Goal: Task Accomplishment & Management: Manage account settings

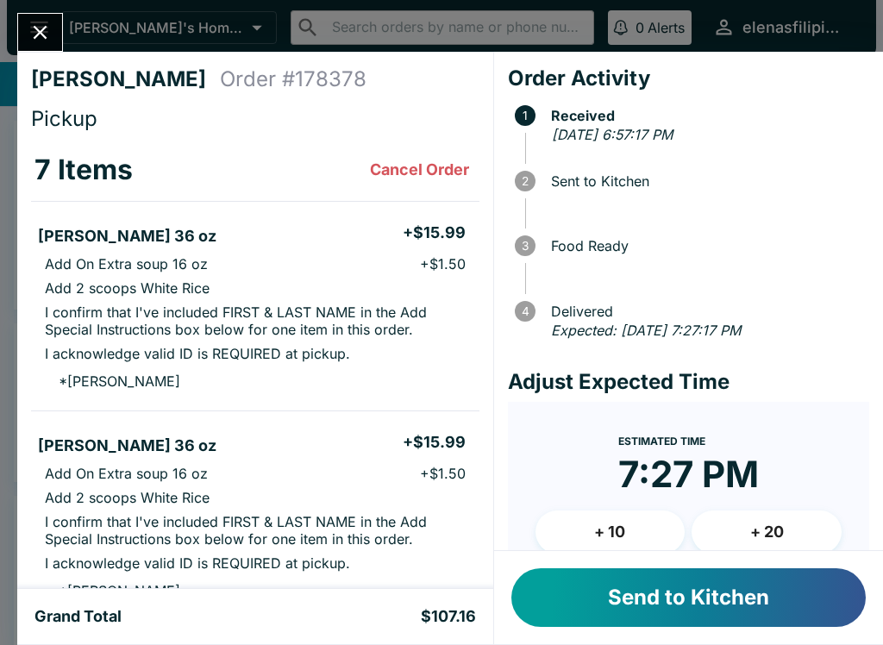
click at [699, 617] on button "Send to Kitchen" at bounding box center [688, 597] width 354 height 59
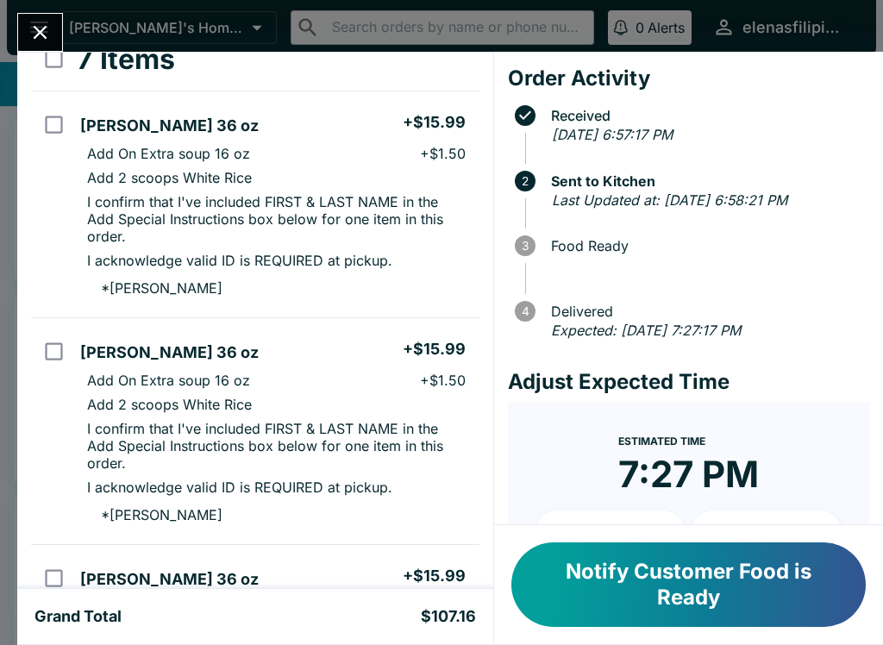
scroll to position [54, 0]
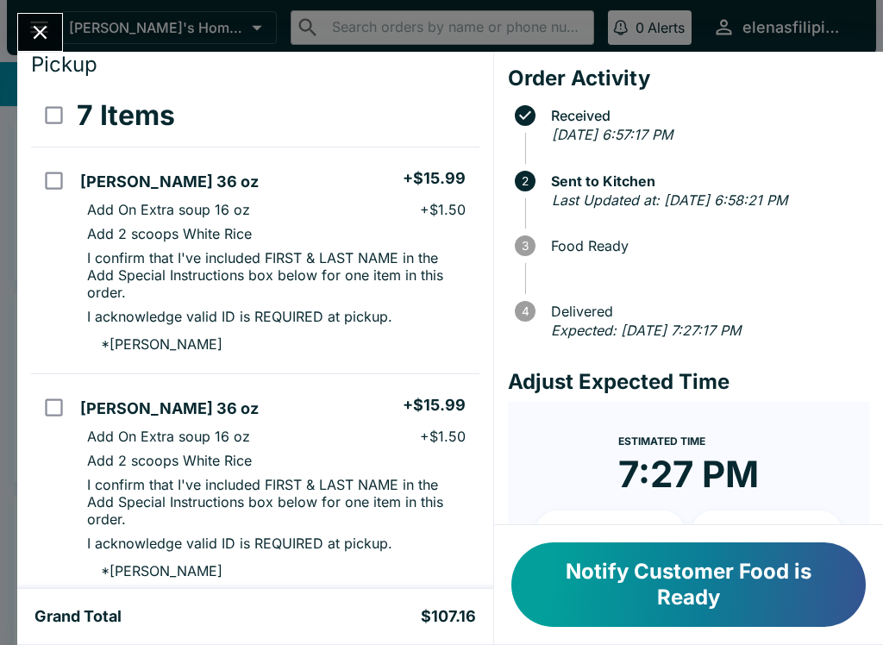
click at [766, 598] on button "Notify Customer Food is Ready" at bounding box center [688, 584] width 354 height 84
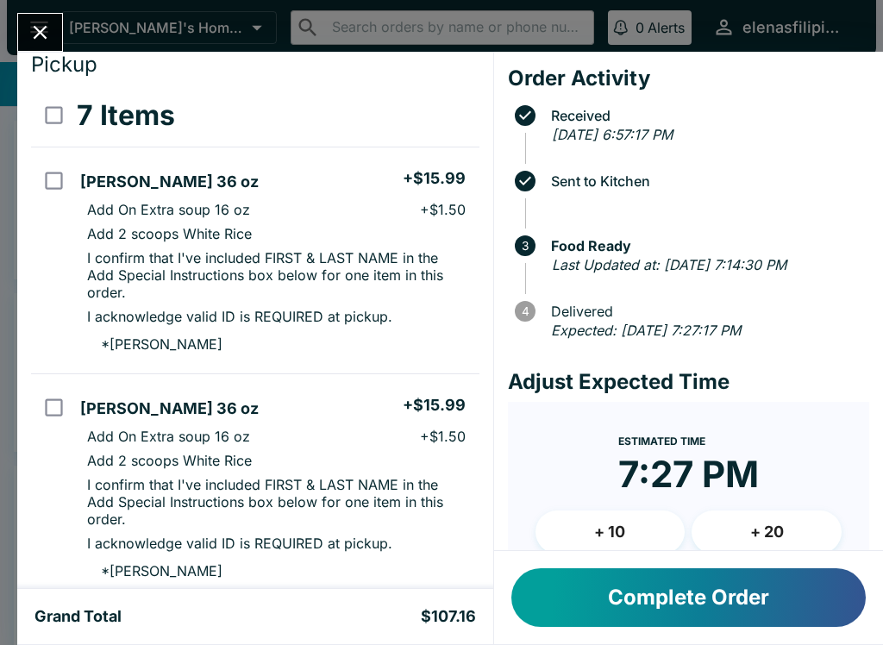
click at [685, 606] on button "Complete Order" at bounding box center [688, 597] width 354 height 59
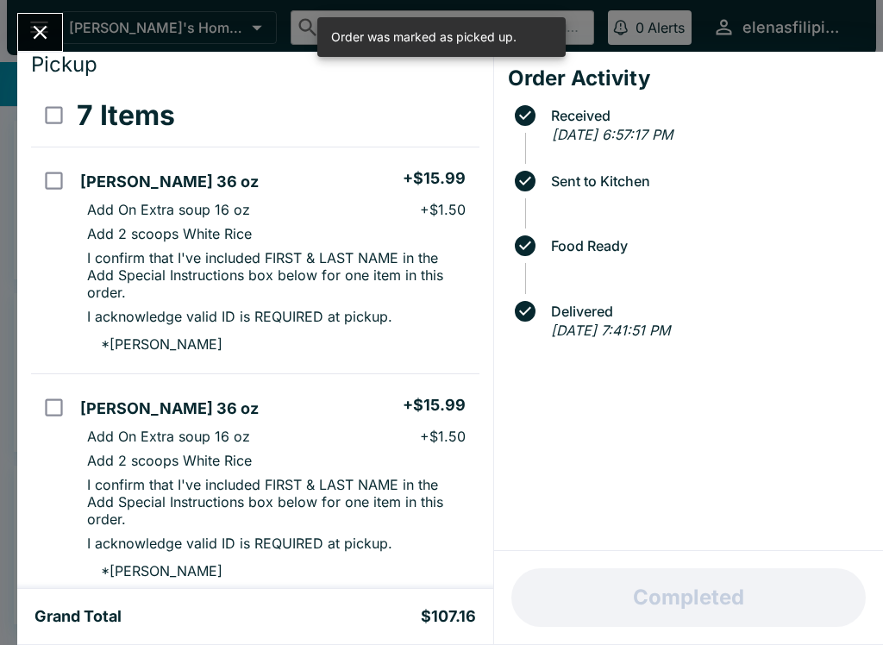
click at [38, 23] on icon "Close" at bounding box center [39, 32] width 23 height 23
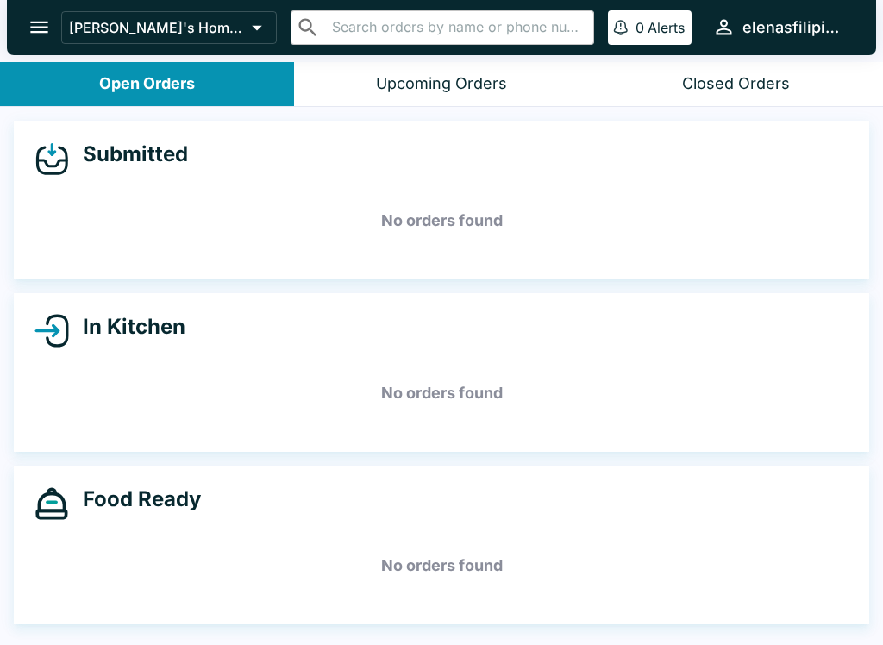
click at [28, 33] on icon "open drawer" at bounding box center [39, 27] width 23 height 23
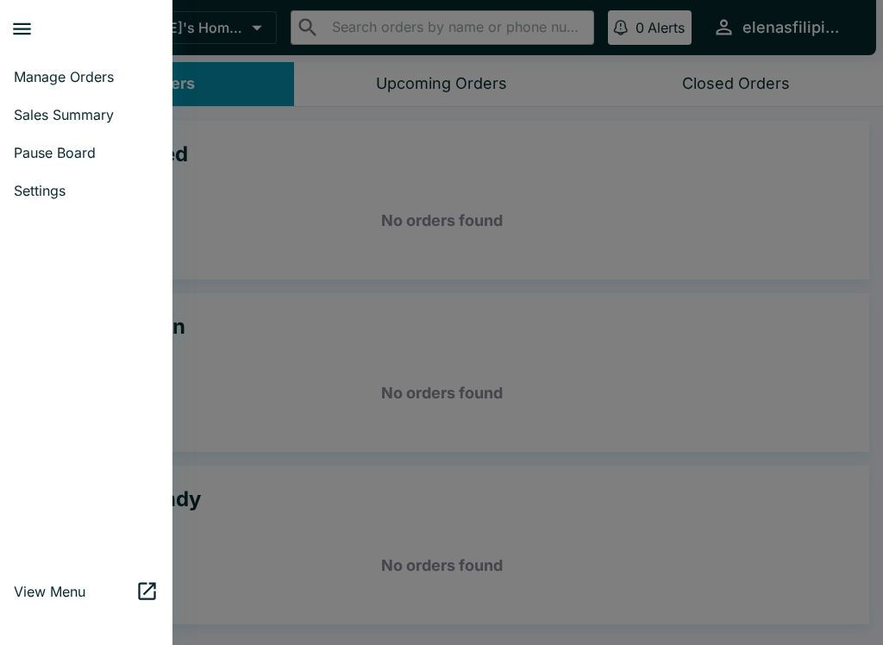
click at [58, 106] on span "Sales Summary" at bounding box center [86, 114] width 145 height 17
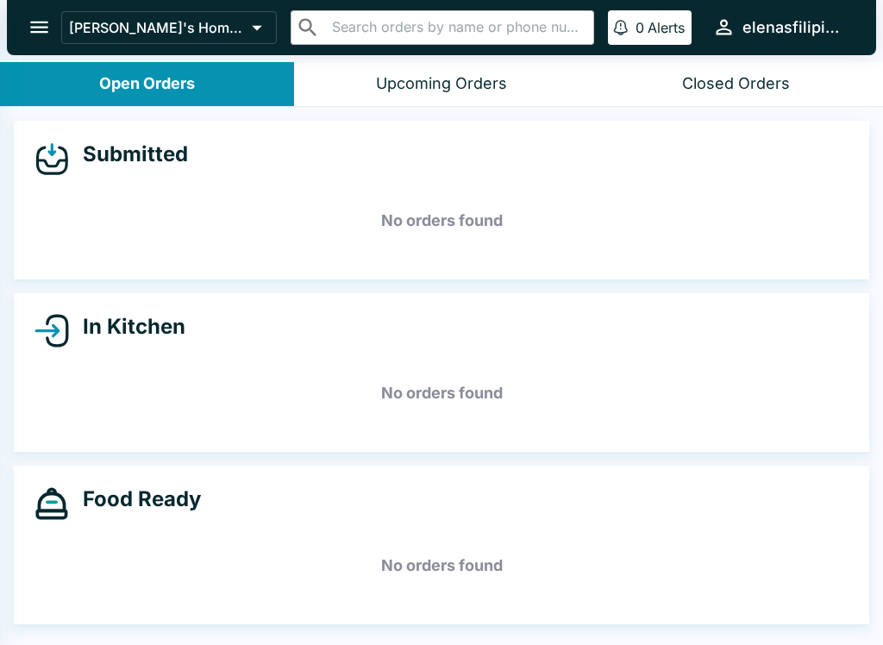
select select "03:00"
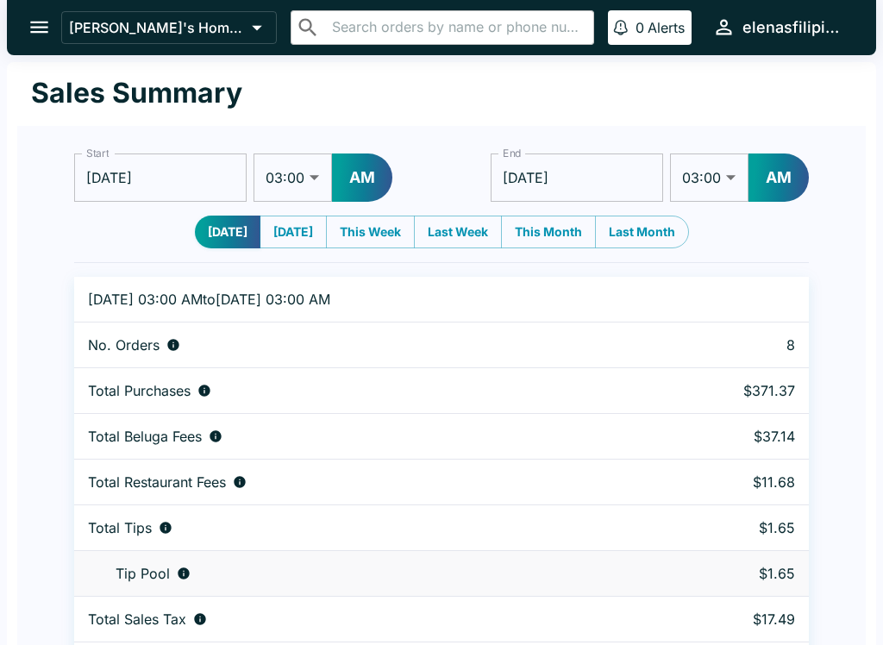
click at [31, 27] on icon "open drawer" at bounding box center [39, 28] width 18 height 12
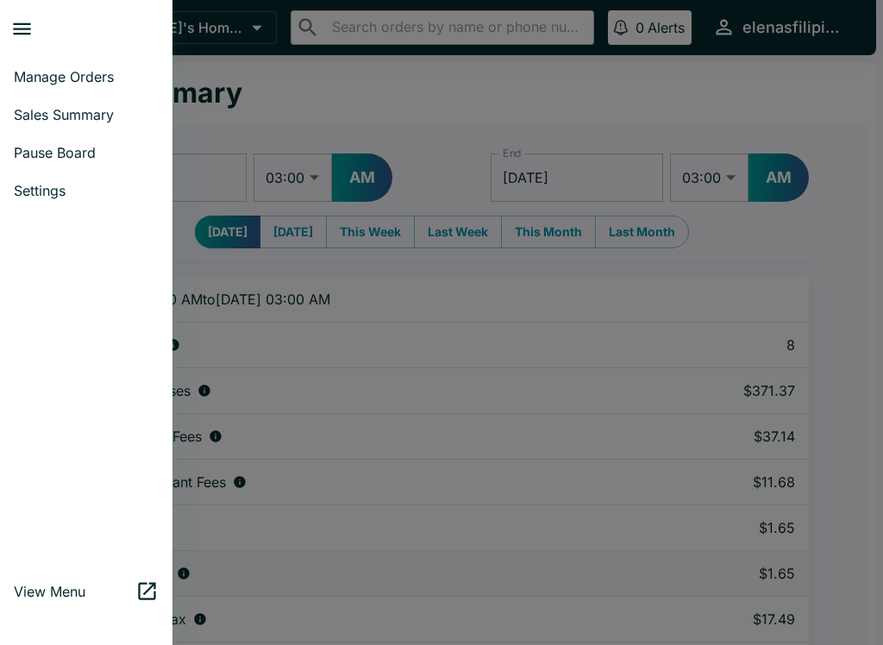
click at [84, 71] on span "Manage Orders" at bounding box center [86, 76] width 145 height 17
